Goal: Information Seeking & Learning: Learn about a topic

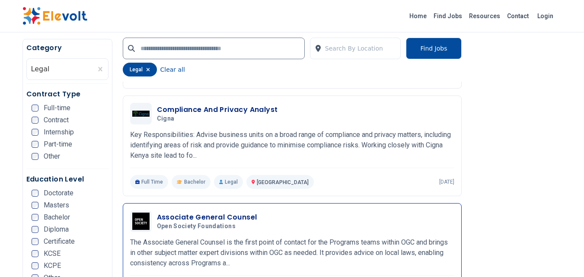
scroll to position [346, 0]
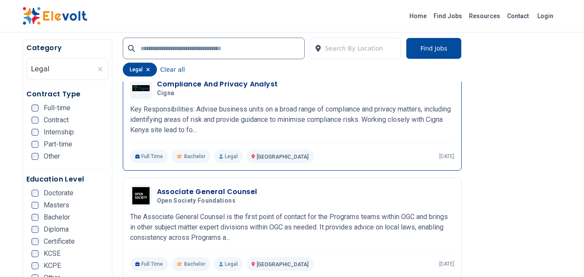
click at [218, 83] on h3 "Compliance And Privacy Analyst" at bounding box center [217, 84] width 121 height 10
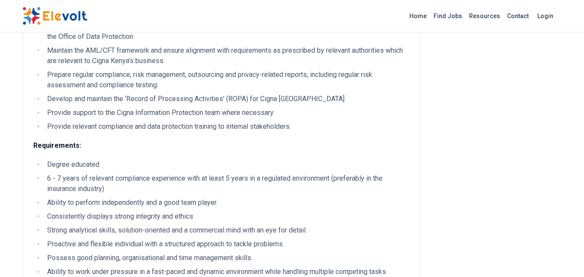
scroll to position [346, 0]
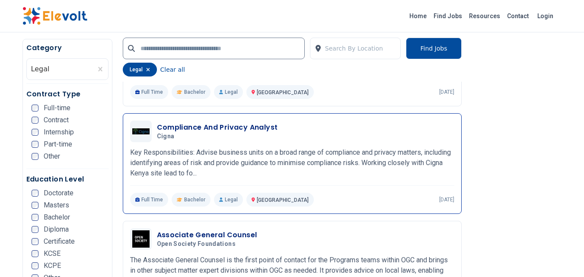
scroll to position [346, 0]
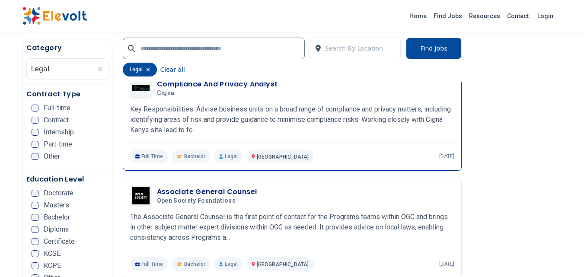
click at [236, 83] on h3 "Compliance And Privacy Analyst" at bounding box center [217, 84] width 121 height 10
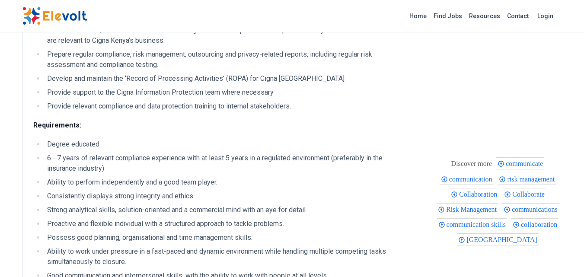
scroll to position [389, 0]
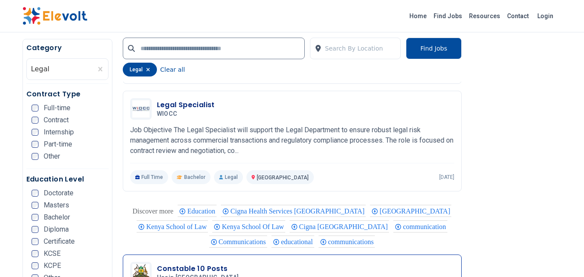
scroll to position [1211, 0]
